Goal: Information Seeking & Learning: Learn about a topic

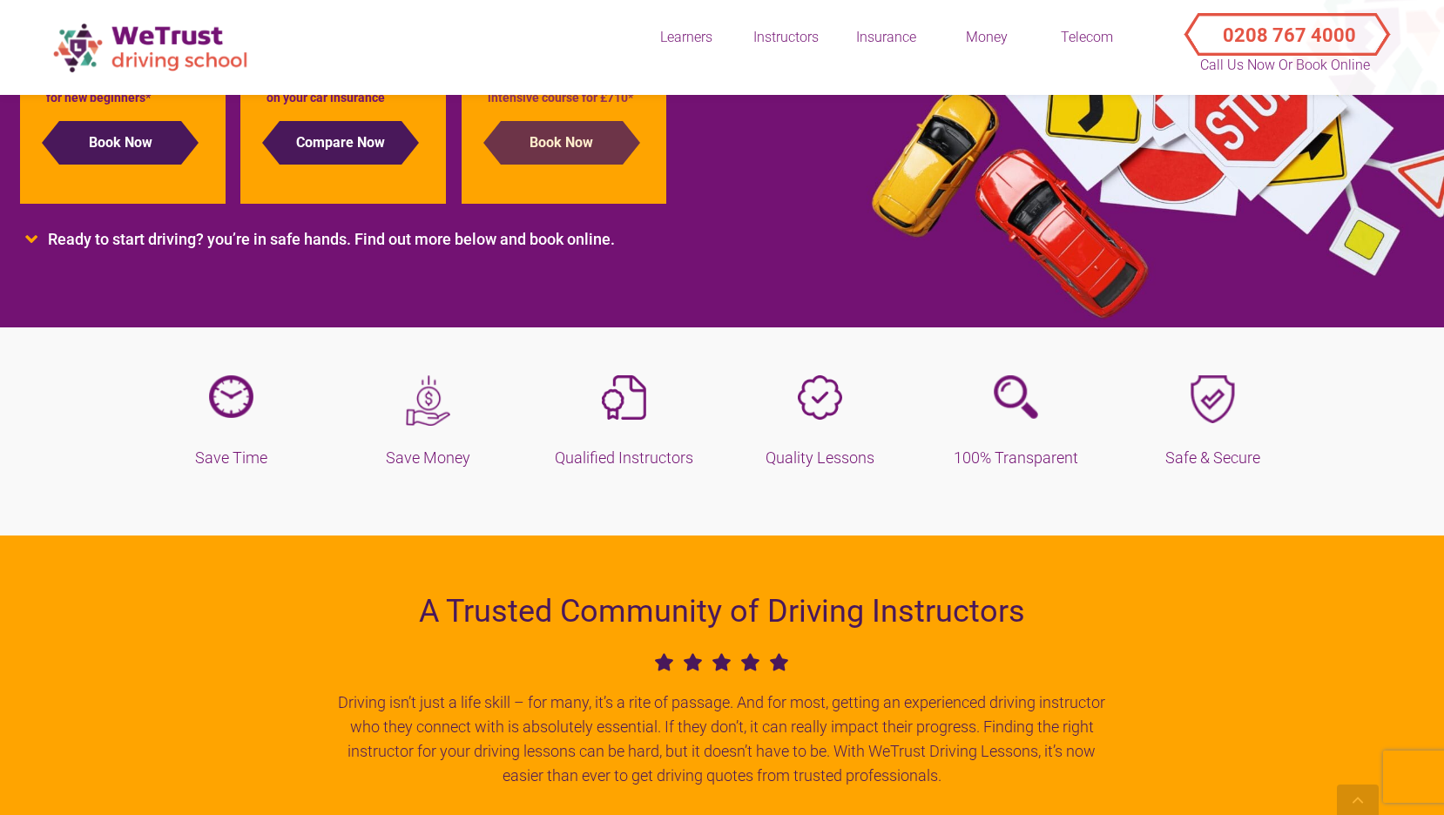
scroll to position [409, 0]
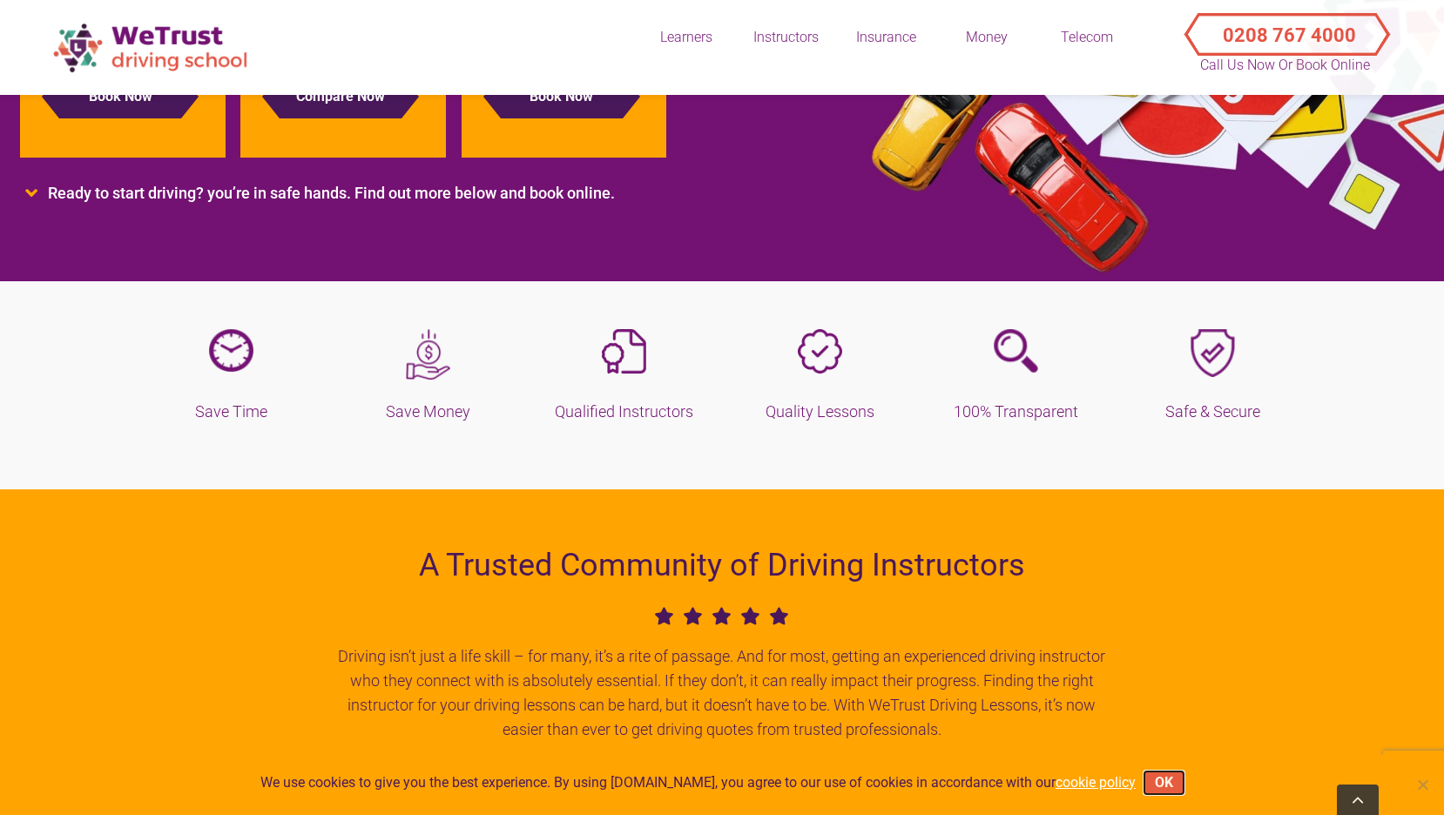
click at [1161, 782] on button "OK" at bounding box center [1163, 783] width 39 height 23
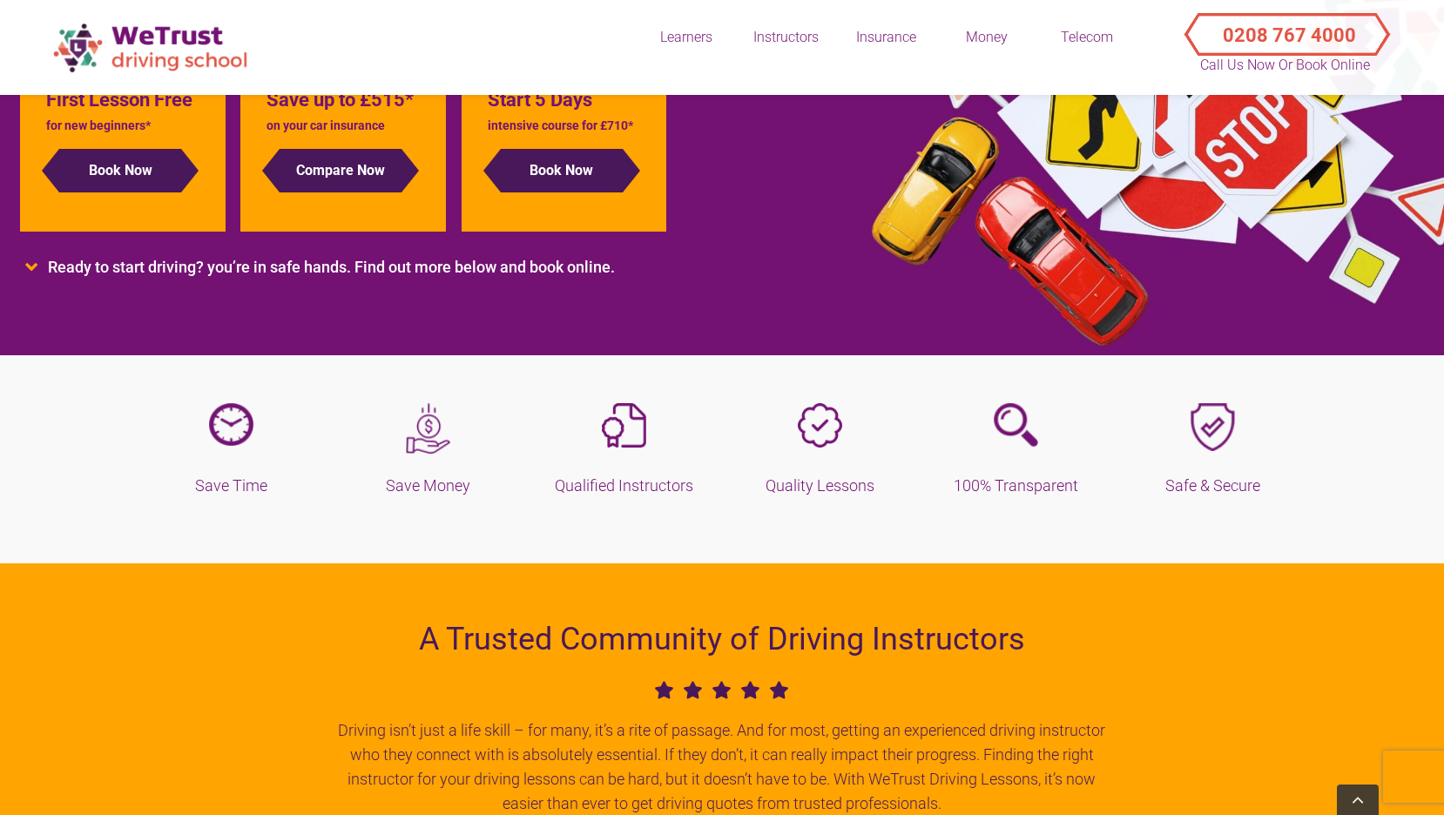
scroll to position [320, 0]
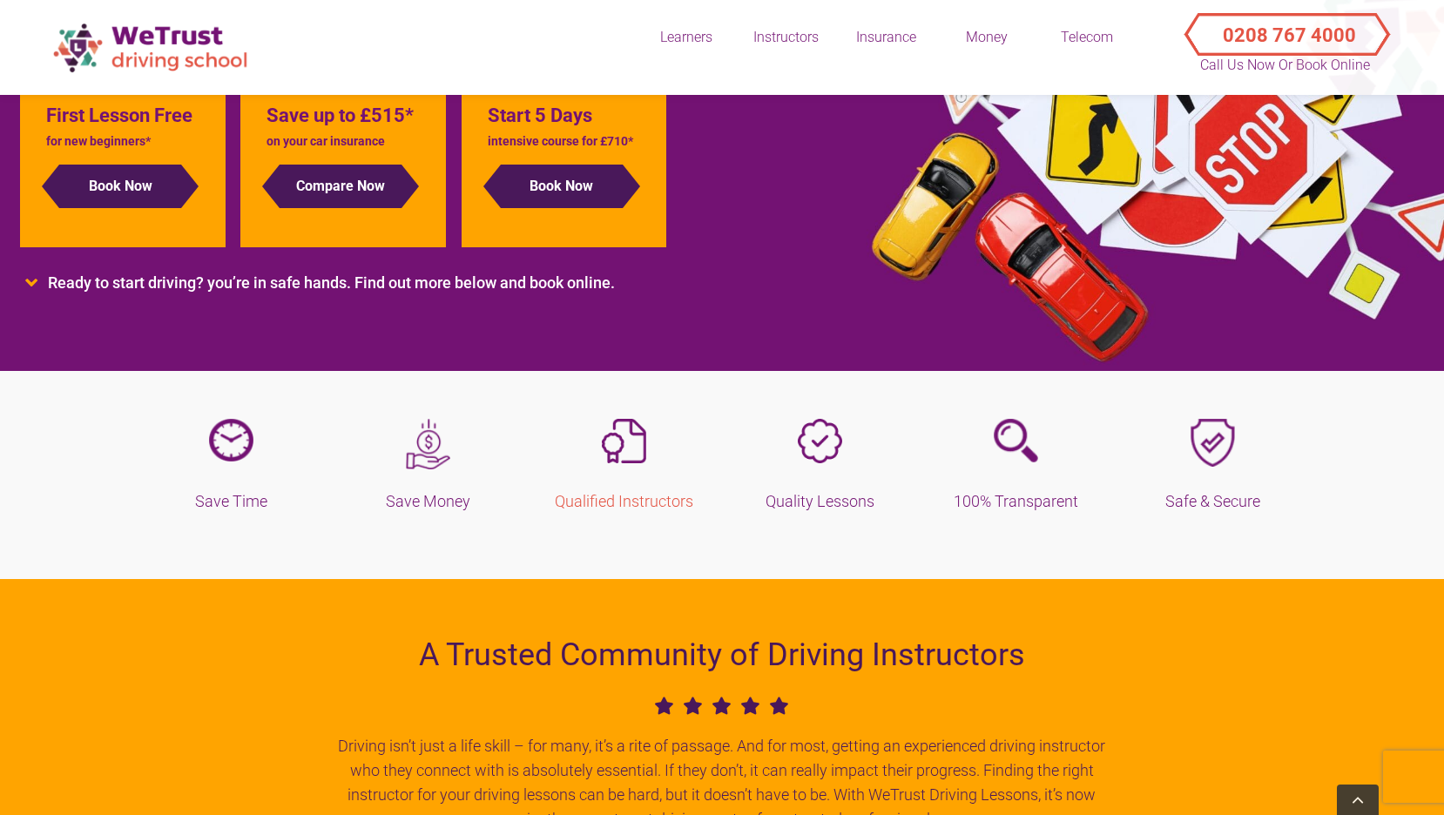
click at [600, 500] on h5 "Qualified Instructors" at bounding box center [624, 501] width 170 height 24
drag, startPoint x: 516, startPoint y: 477, endPoint x: 700, endPoint y: 525, distance: 189.9
click at [700, 525] on section "Save Time Save Money Qualified Instructors" at bounding box center [722, 467] width 1444 height 226
copy div "Qualified Instructors"
click at [1344, 78] on div "Learners Block Bookings Automatic Driving Lessons Refresher Driving Lessons Pas…" at bounding box center [1022, 46] width 758 height 75
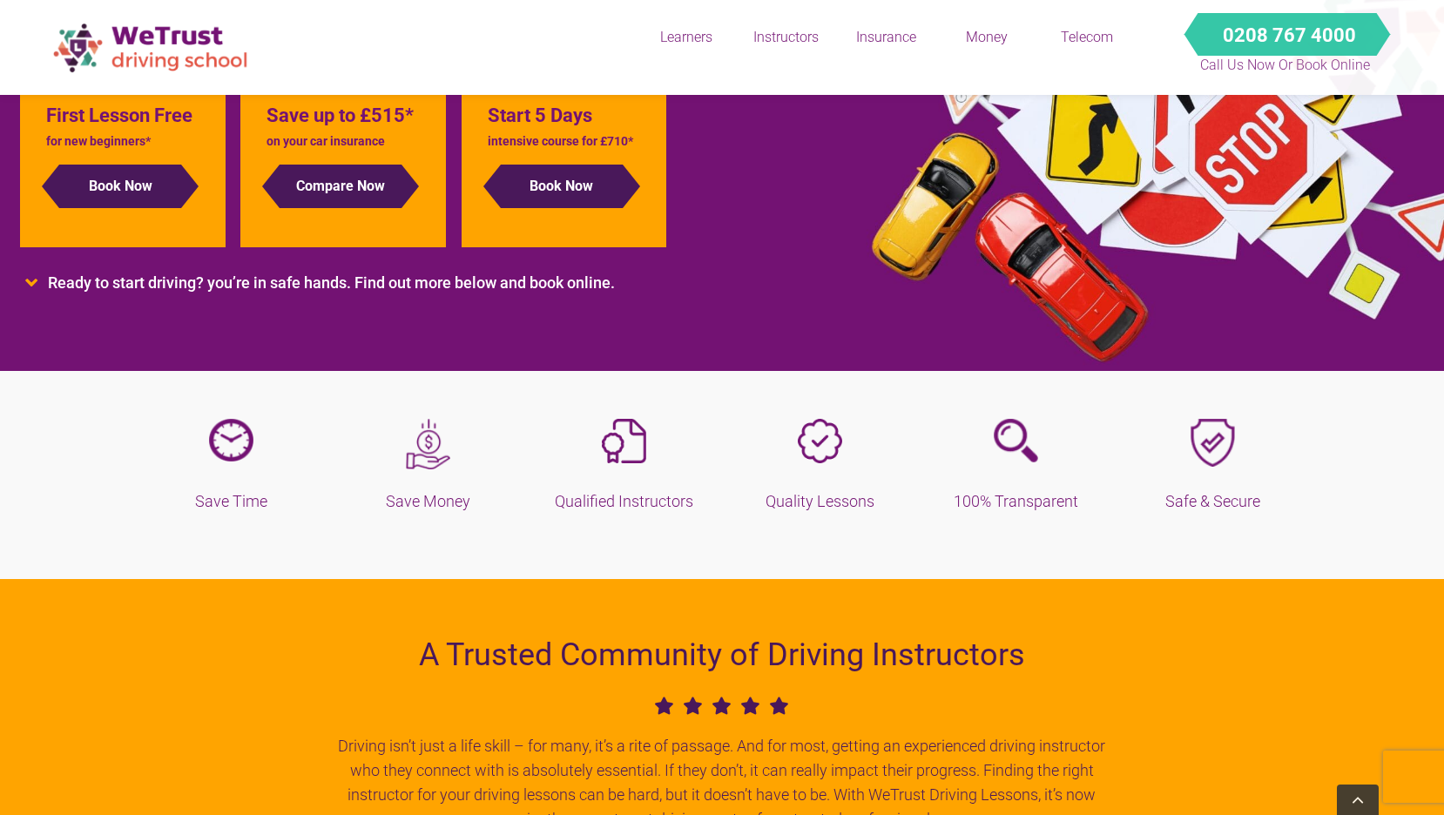
click at [1333, 57] on p "Call Us Now or Book Online" at bounding box center [1285, 65] width 174 height 21
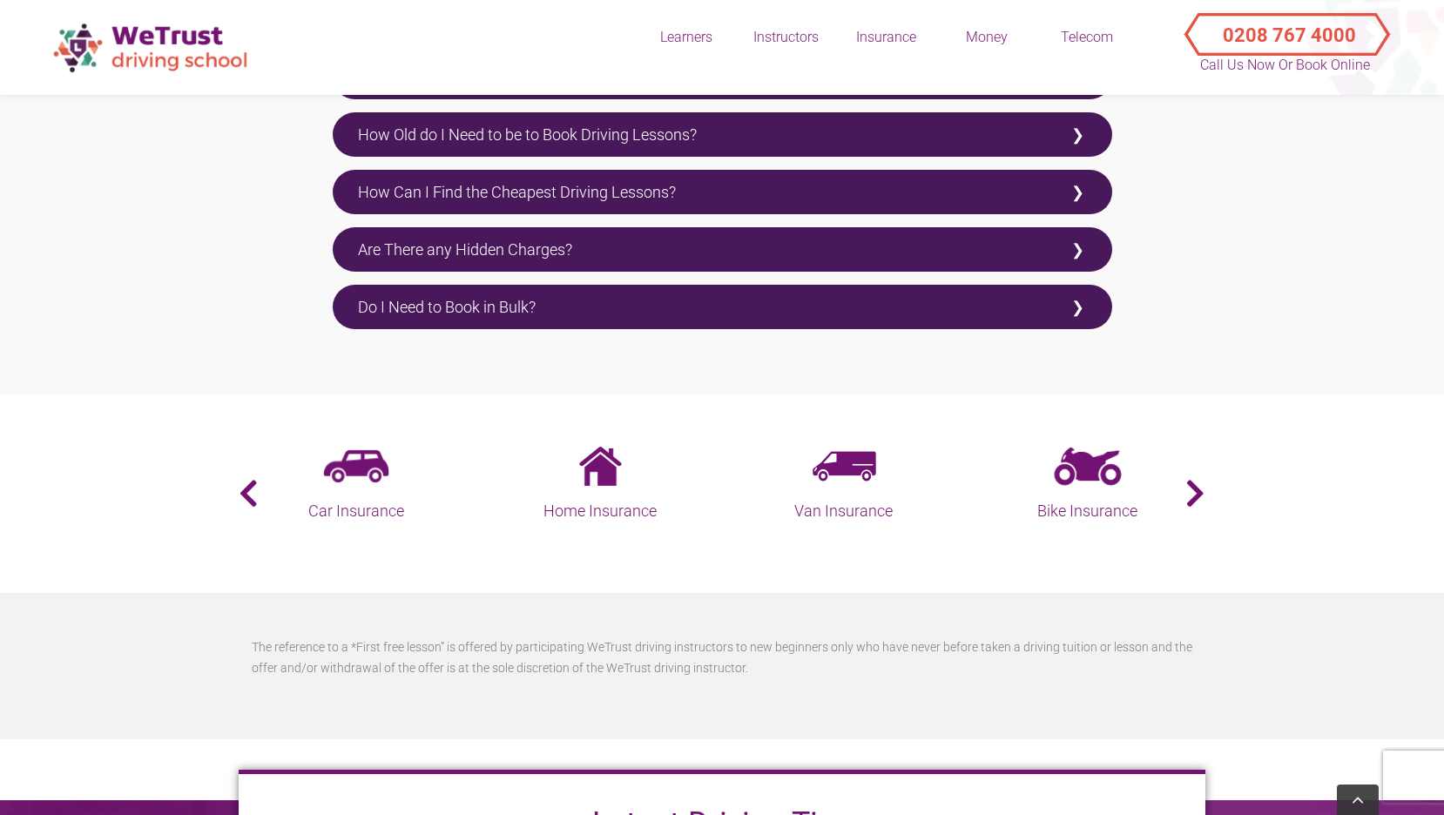
scroll to position [3742, 0]
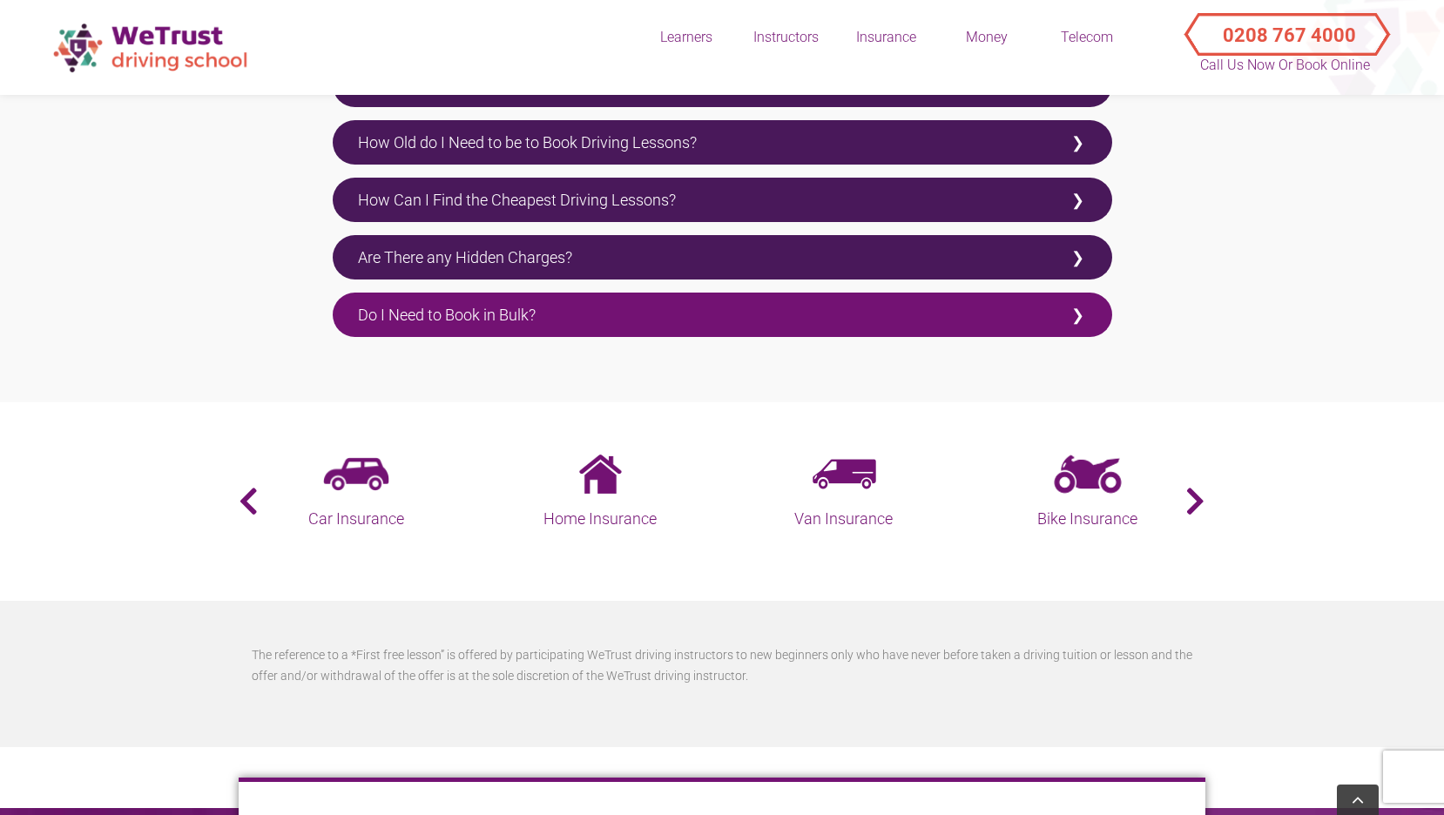
click at [460, 321] on label "Do I Need to Book in Bulk?" at bounding box center [722, 315] width 779 height 44
click at [344, 304] on input "Do I Need to Book in Bulk?" at bounding box center [338, 298] width 11 height 11
checkbox input "true"
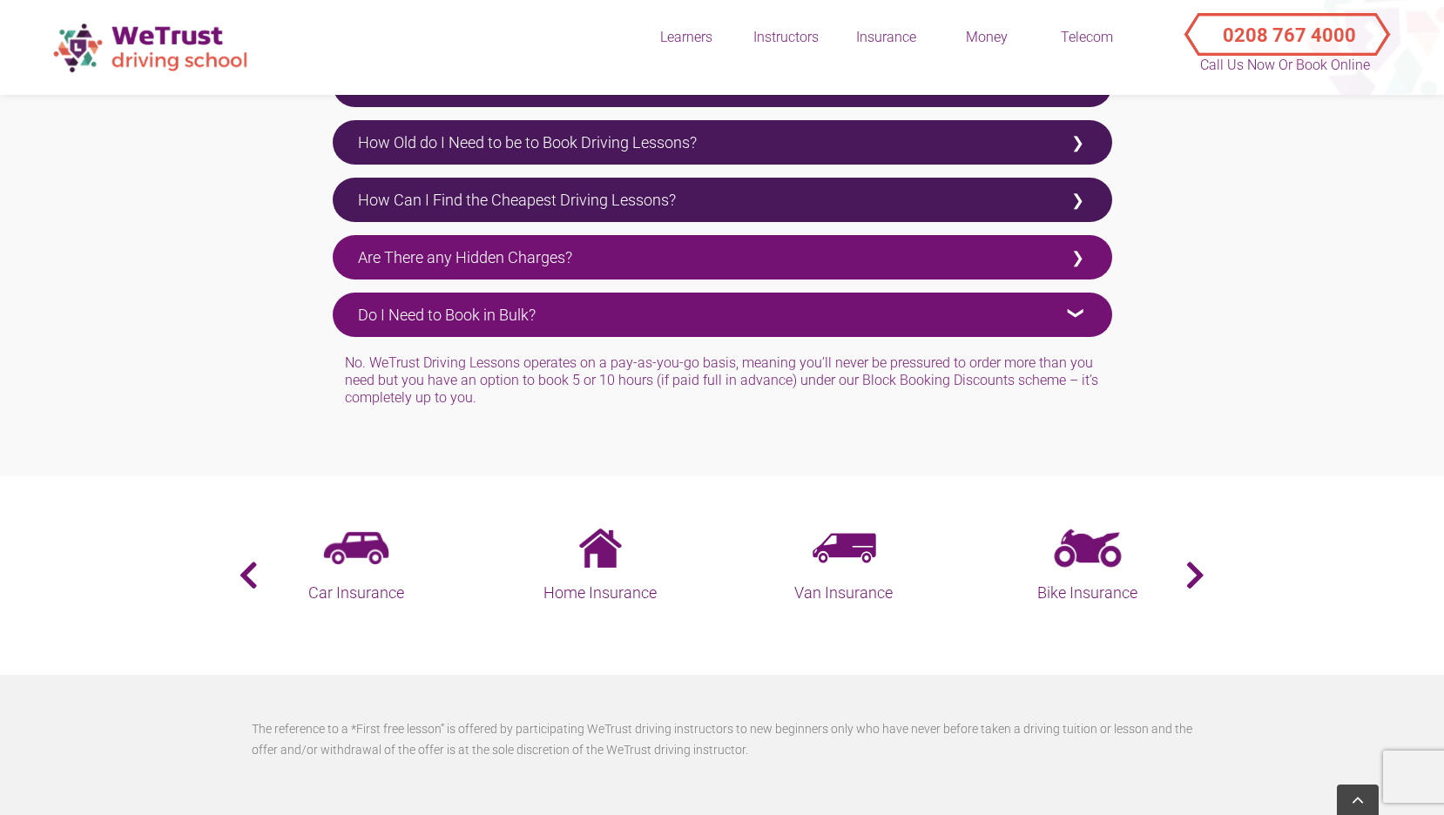
click at [489, 272] on label "Are There any Hidden Charges?" at bounding box center [722, 257] width 779 height 44
click at [344, 246] on input "Are There any Hidden Charges?" at bounding box center [338, 240] width 11 height 11
checkbox input "true"
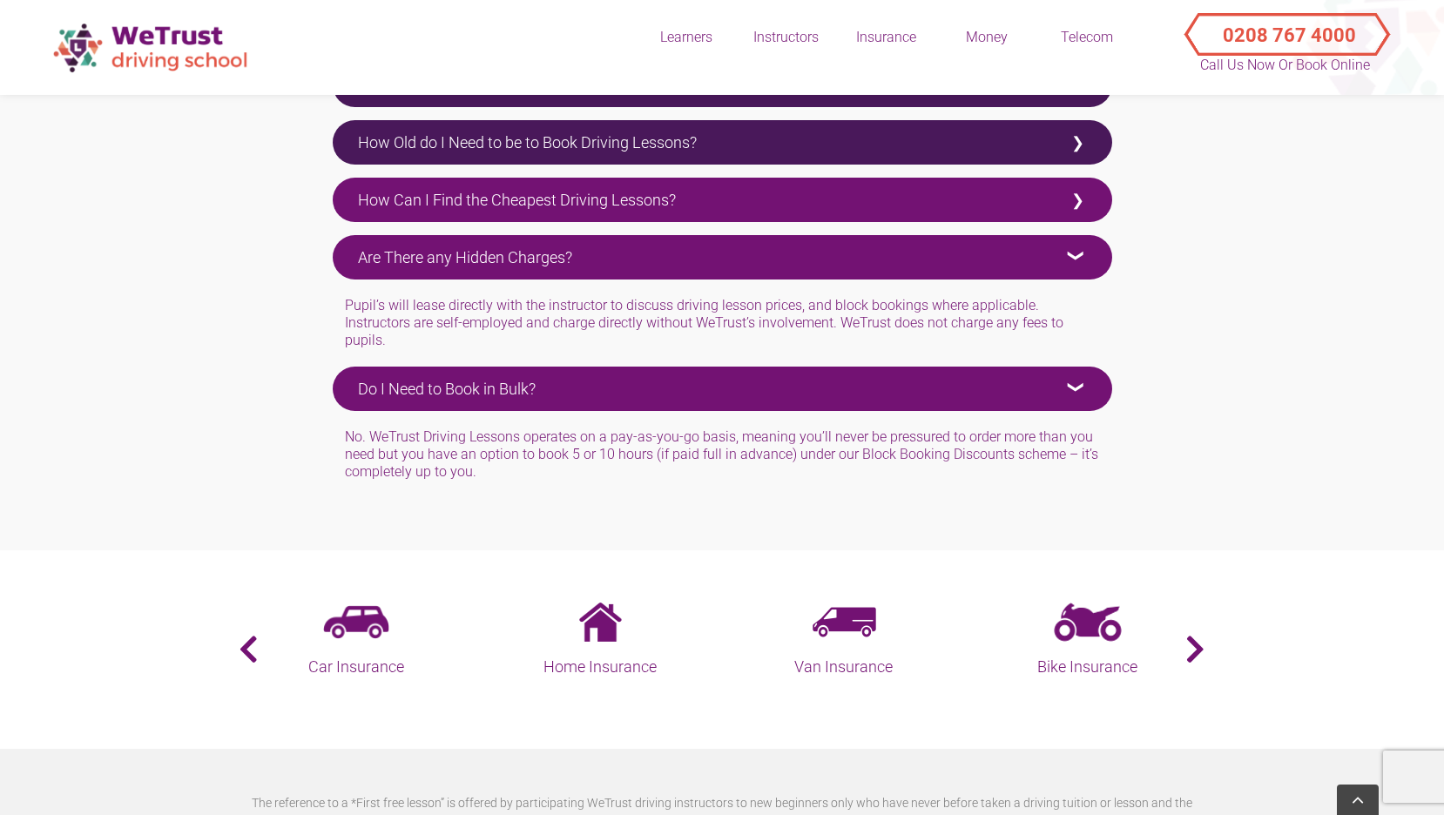
click at [589, 180] on label "How Can I Find the Cheapest Driving Lessons?" at bounding box center [722, 200] width 779 height 44
click at [344, 180] on input "How Can I Find the Cheapest Driving Lessons?" at bounding box center [338, 183] width 11 height 11
checkbox input "true"
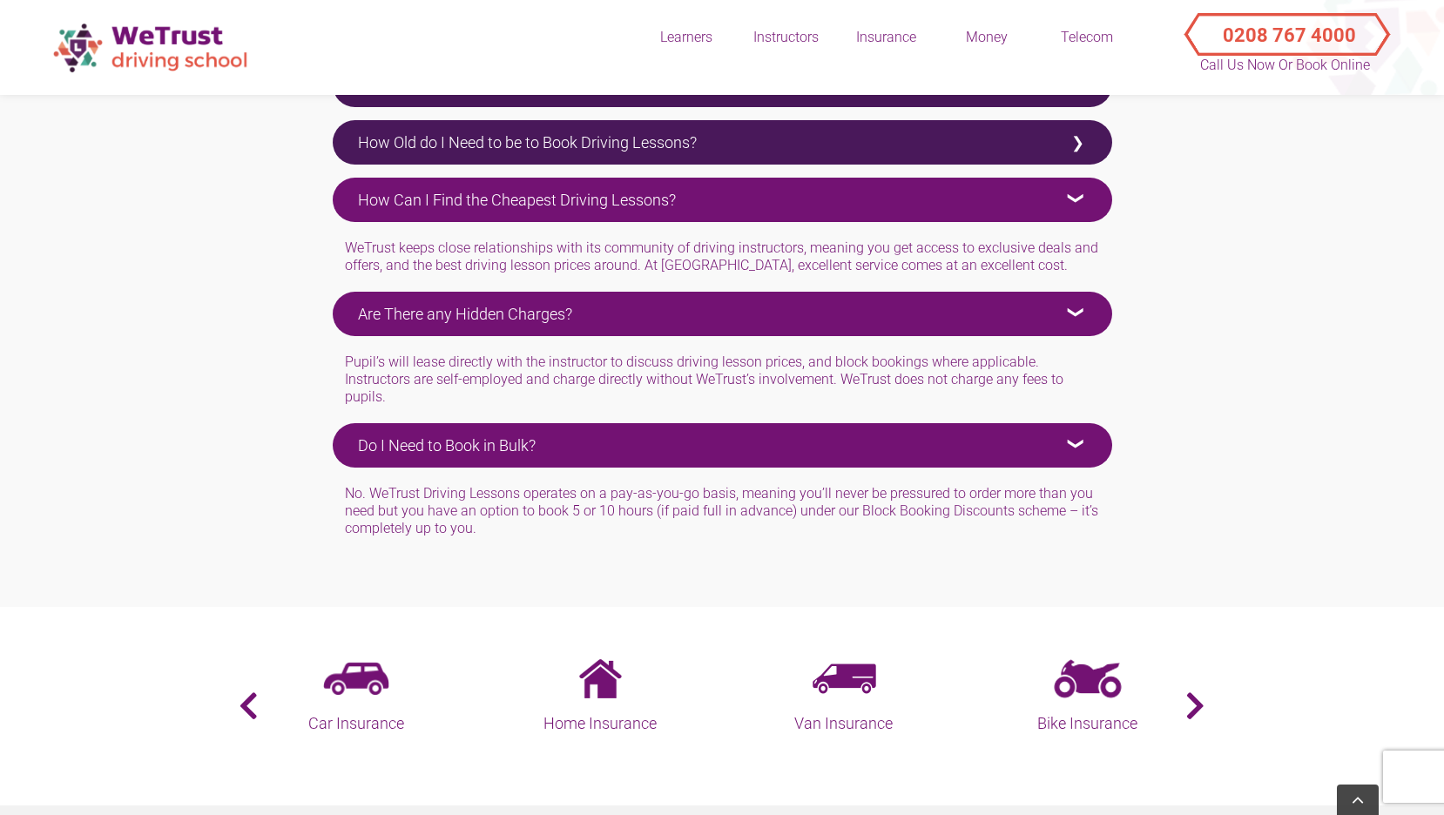
scroll to position [3414, 0]
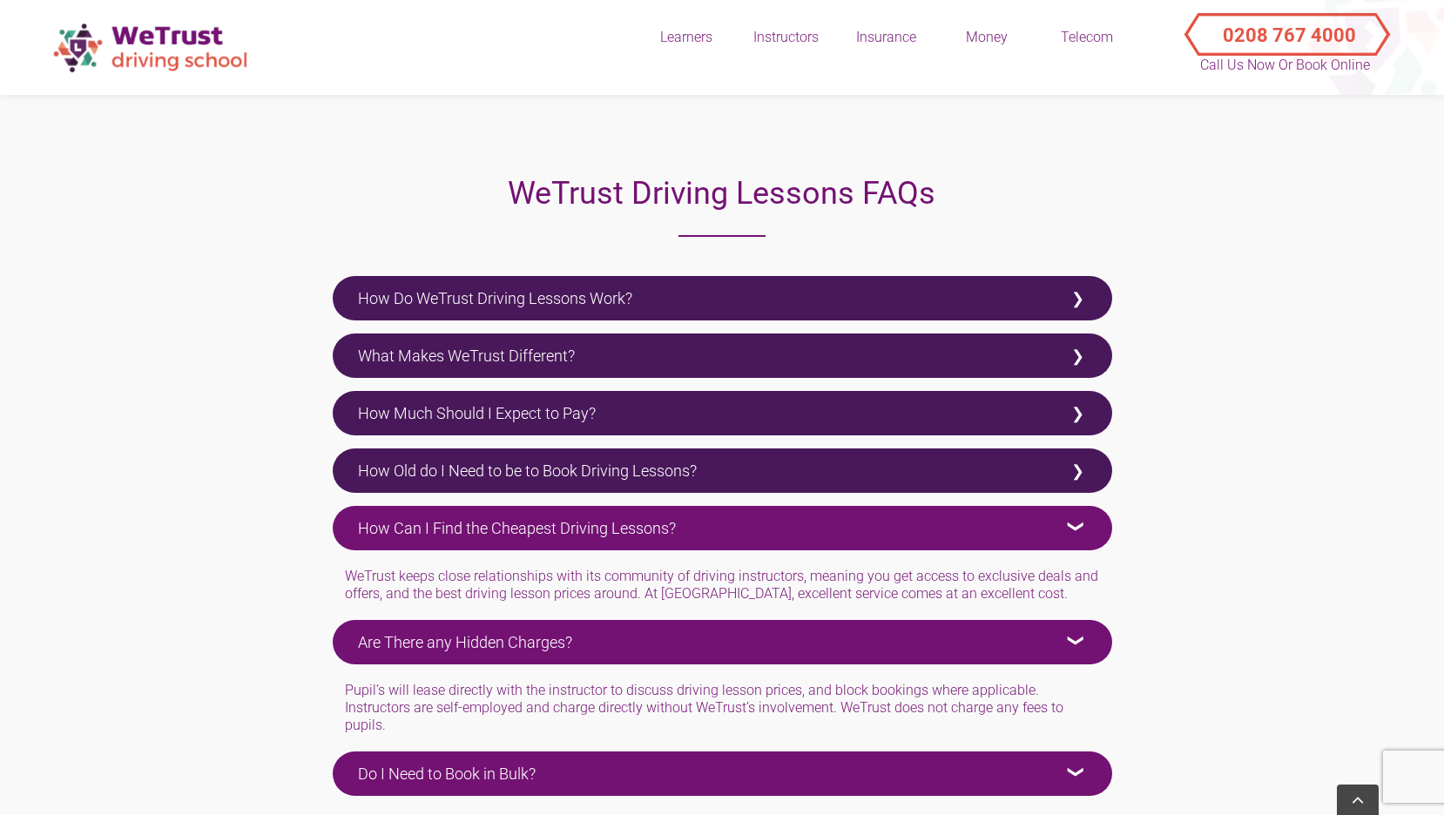
click at [607, 276] on div "How Do WeTrust Driving Lessons Work? It couldn’t be simpler. Click on Book Now …" at bounding box center [722, 298] width 779 height 44
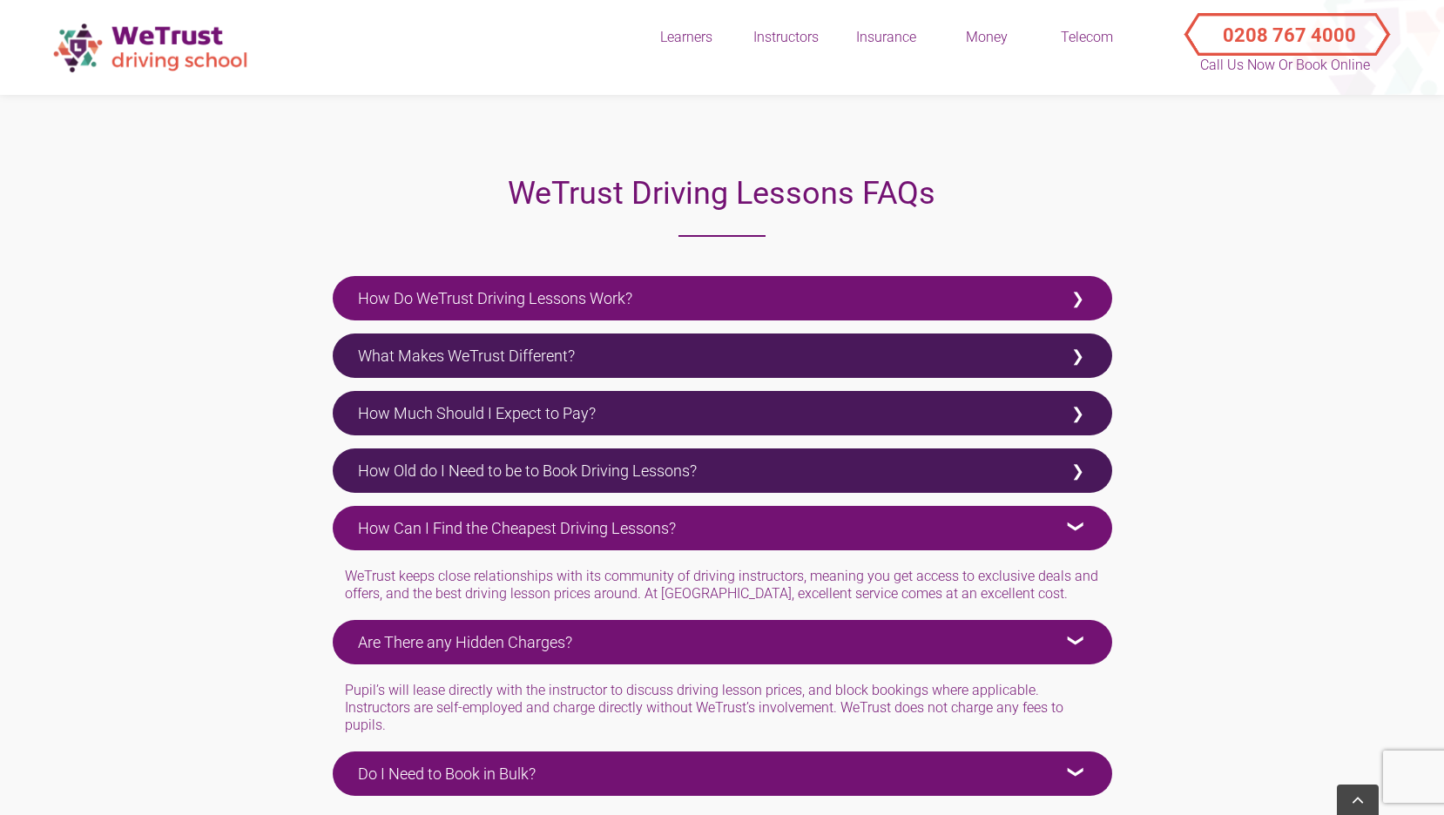
click at [601, 292] on label "How Do WeTrust Driving Lessons Work?" at bounding box center [722, 298] width 779 height 44
click at [344, 287] on input "How Do WeTrust Driving Lessons Work?" at bounding box center [338, 281] width 11 height 11
checkbox input "true"
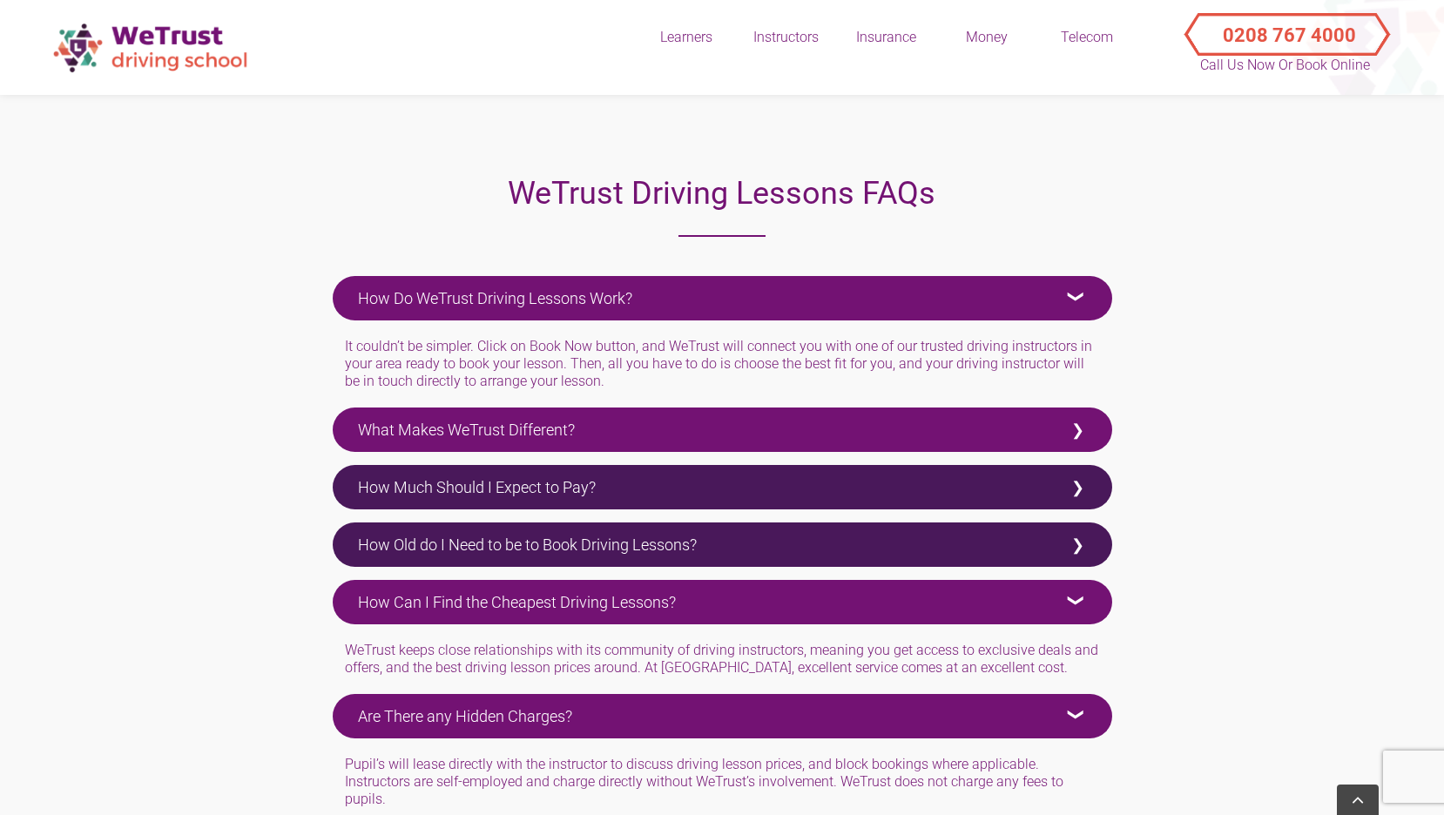
click at [626, 418] on label "What Makes WeTrust Different?" at bounding box center [722, 430] width 779 height 44
click at [344, 418] on input "What Makes WeTrust Different?" at bounding box center [338, 413] width 11 height 11
checkbox input "true"
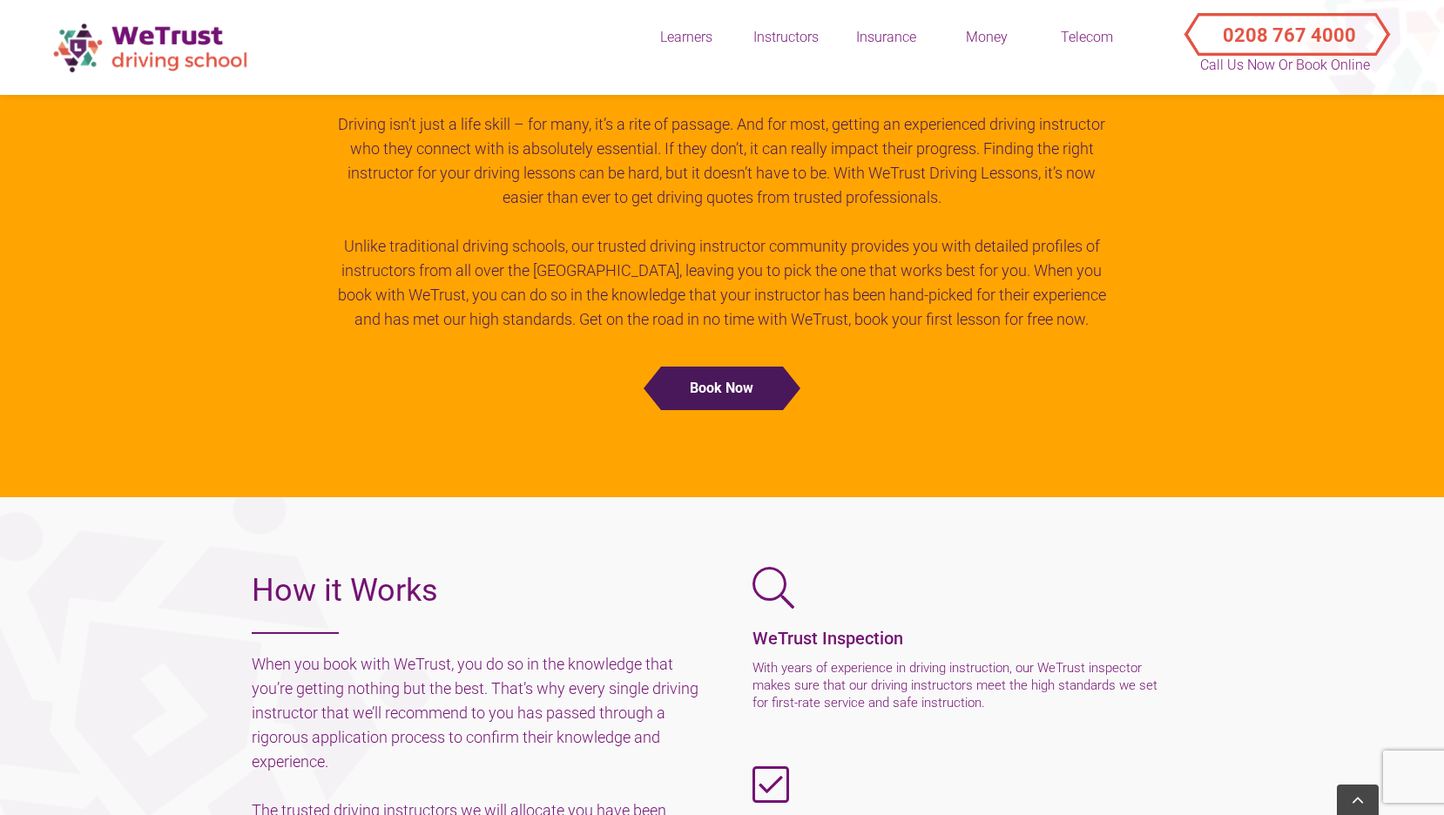
scroll to position [408, 0]
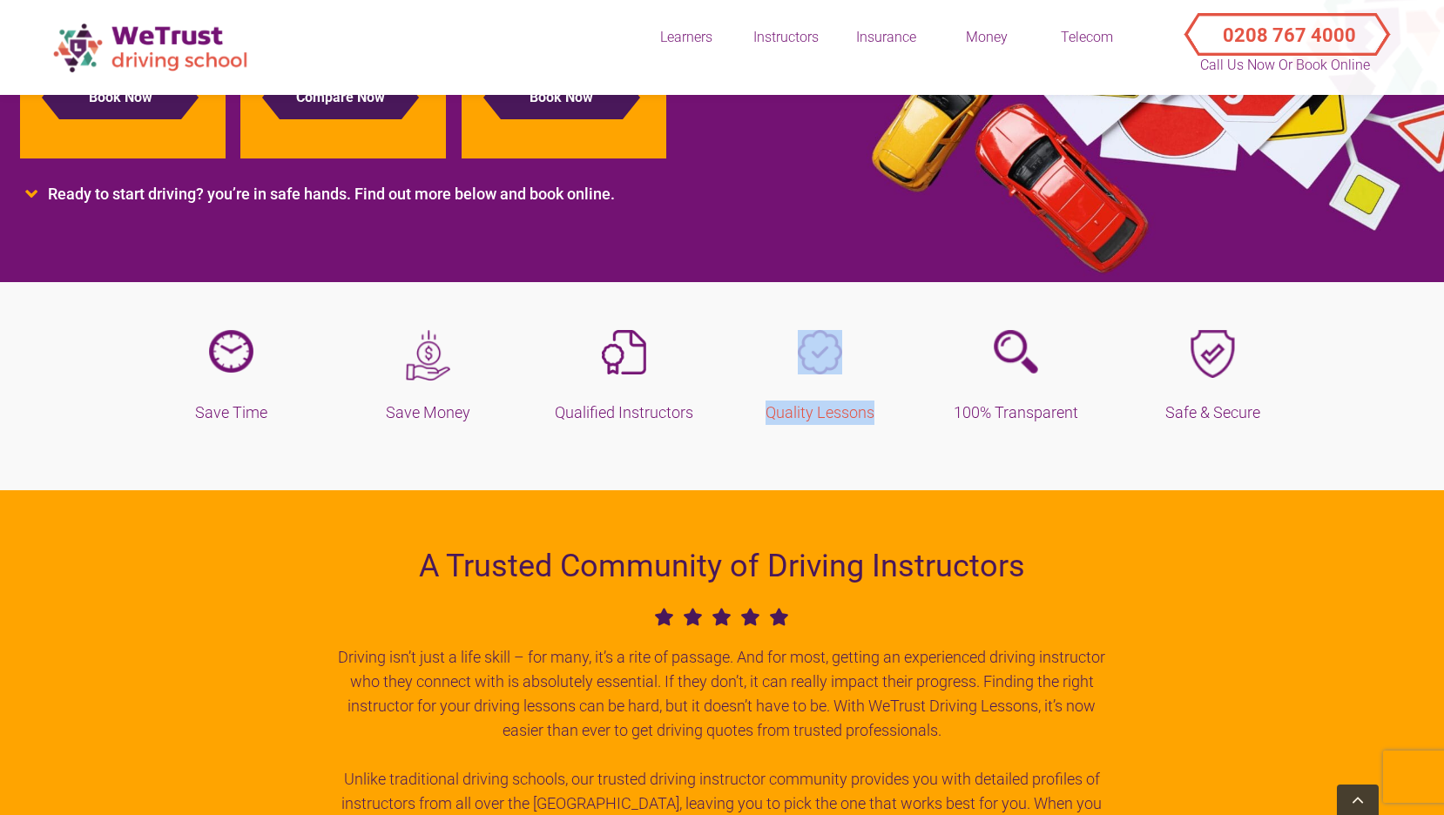
drag, startPoint x: 745, startPoint y: 378, endPoint x: 883, endPoint y: 416, distance: 143.7
click at [883, 416] on div "Quality Lessons" at bounding box center [820, 377] width 196 height 95
copy div "Quality Lessons"
